Goal: Information Seeking & Learning: Learn about a topic

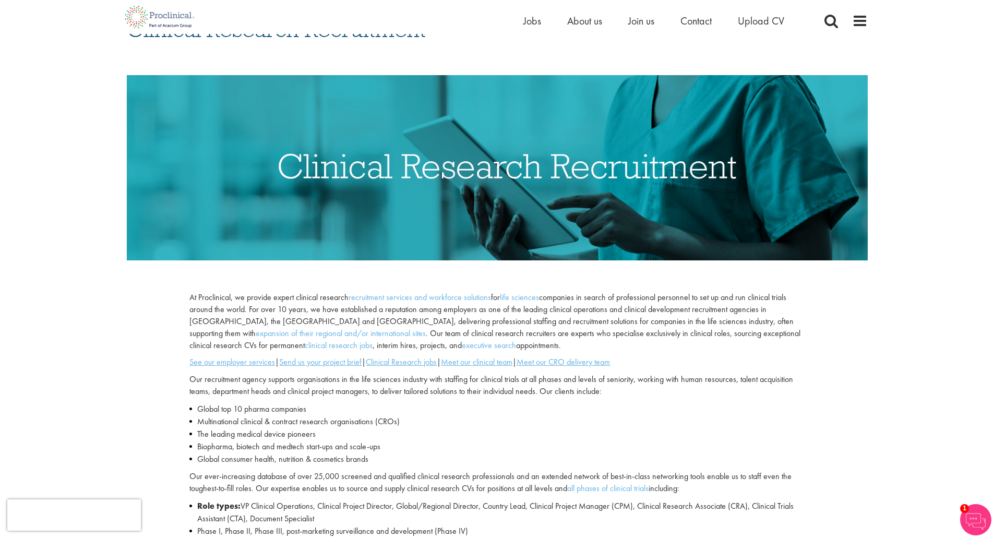
scroll to position [156, 0]
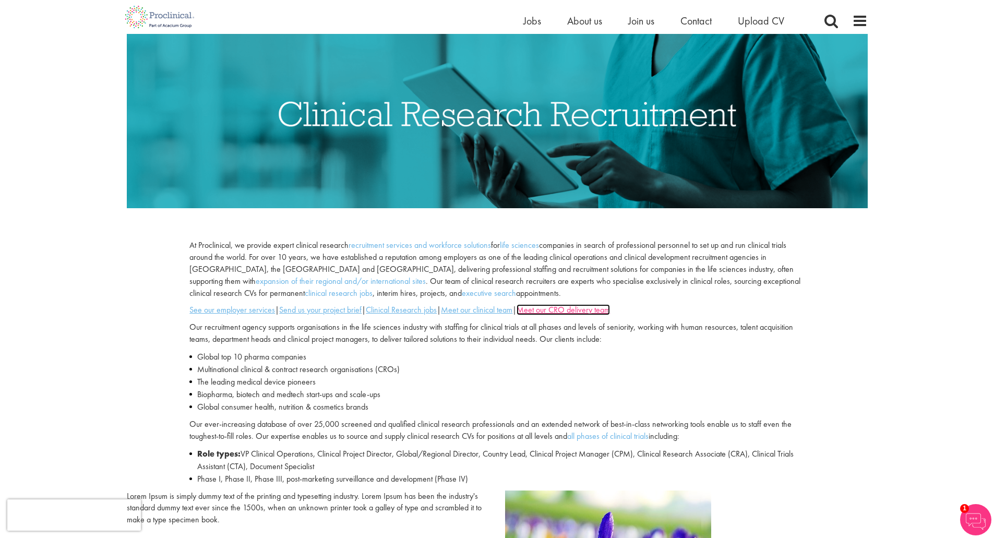
click at [567, 310] on u "Meet our CRO delivery team" at bounding box center [562, 309] width 93 height 11
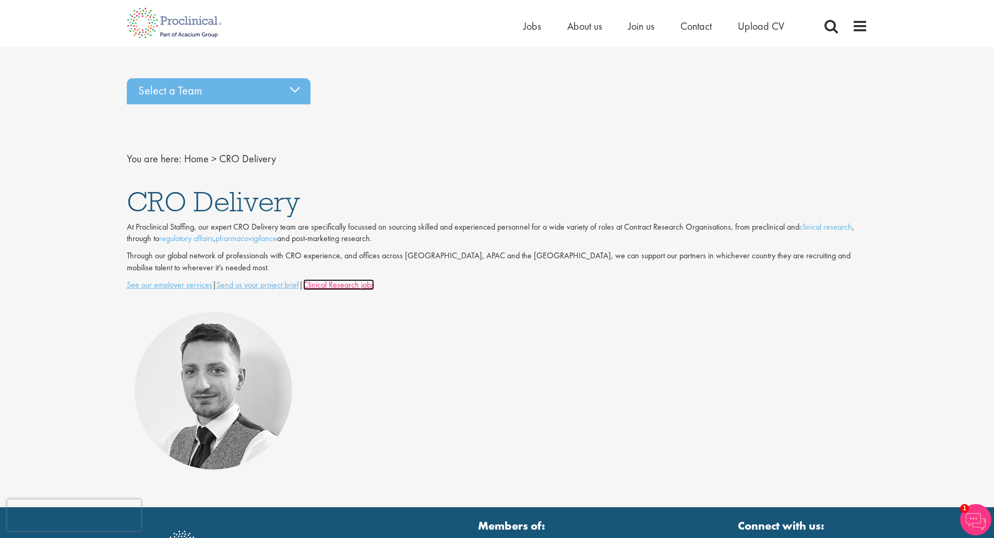
click at [319, 286] on u "Clinical Research jobs" at bounding box center [338, 284] width 71 height 11
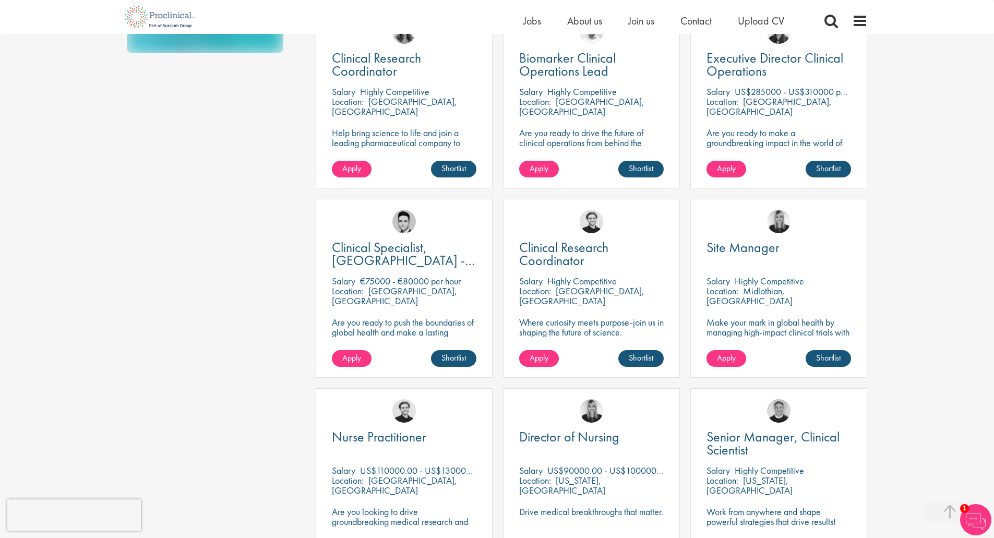
scroll to position [209, 0]
